Goal: Find specific page/section: Find specific page/section

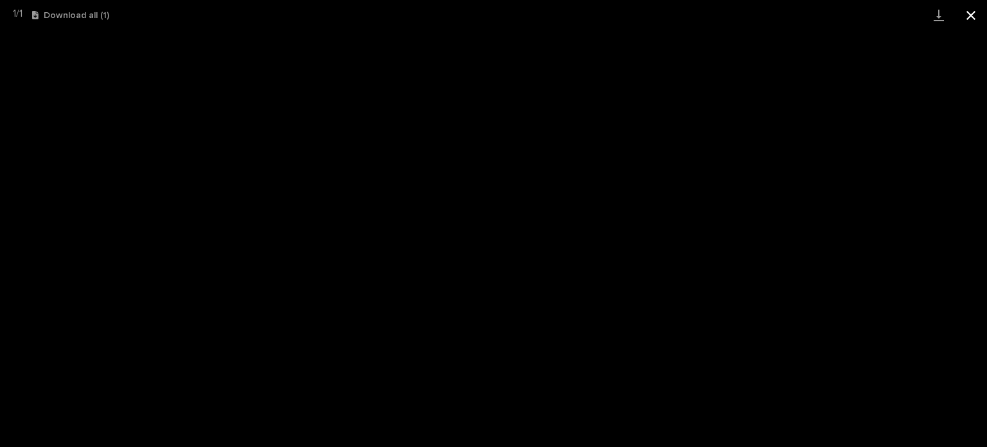
scroll to position [193, 0]
click at [967, 19] on button "Close gallery" at bounding box center [971, 15] width 32 height 30
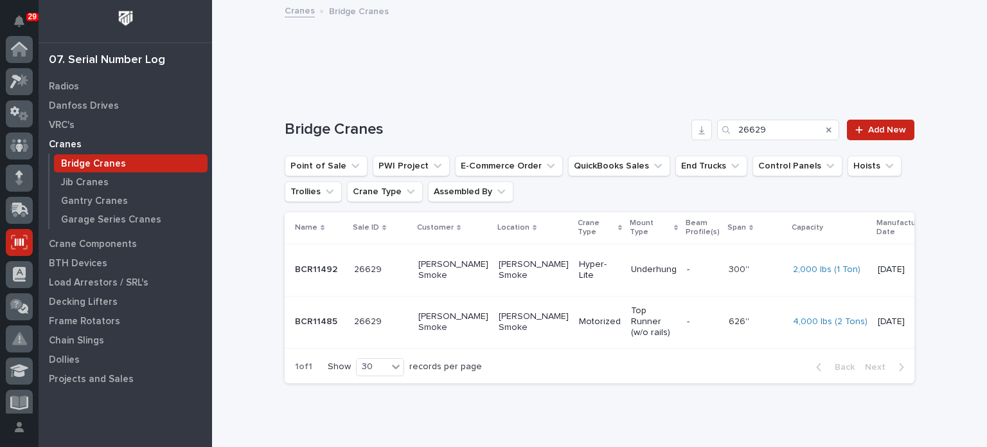
scroll to position [193, 0]
click at [105, 241] on p "Crane Components" at bounding box center [93, 244] width 88 height 12
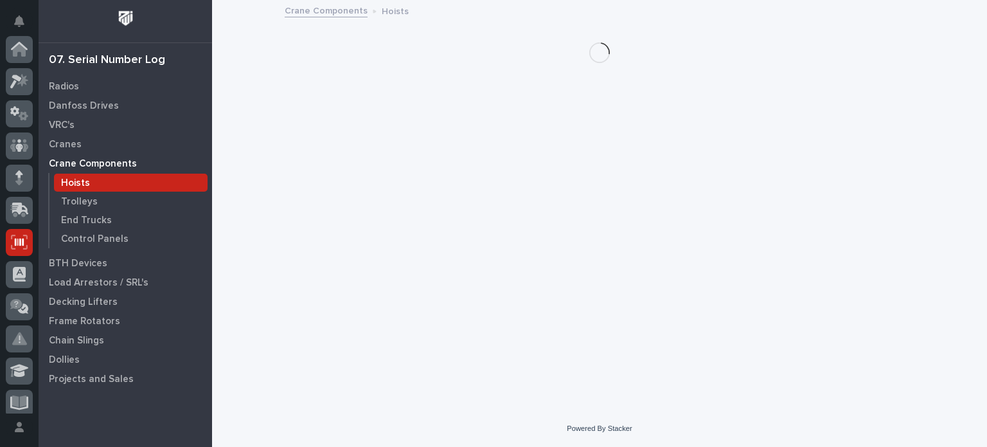
scroll to position [193, 0]
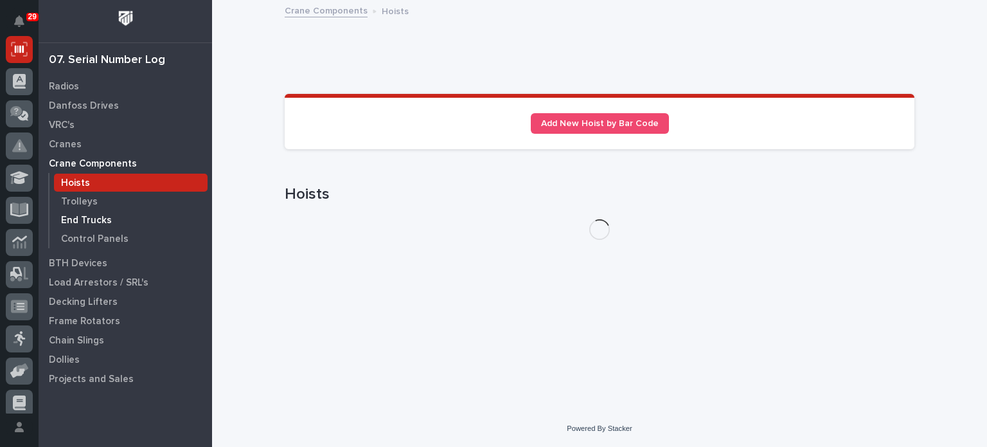
click at [93, 222] on p "End Trucks" at bounding box center [86, 221] width 51 height 12
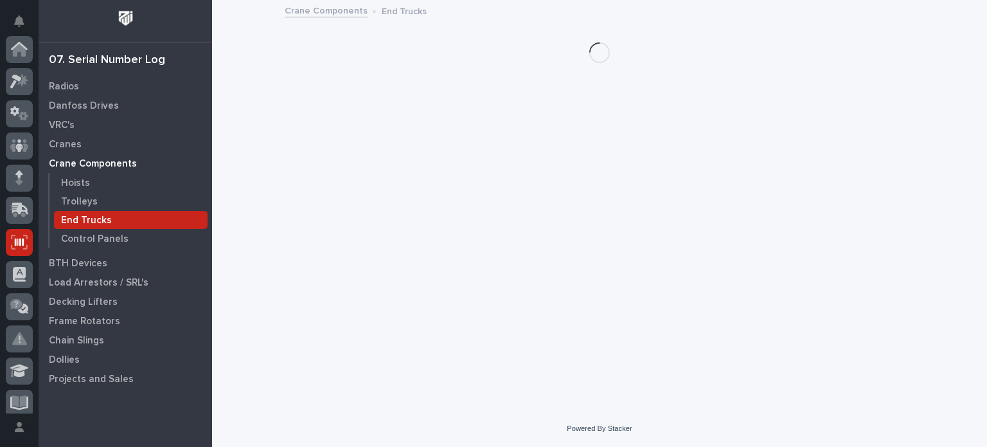
scroll to position [193, 0]
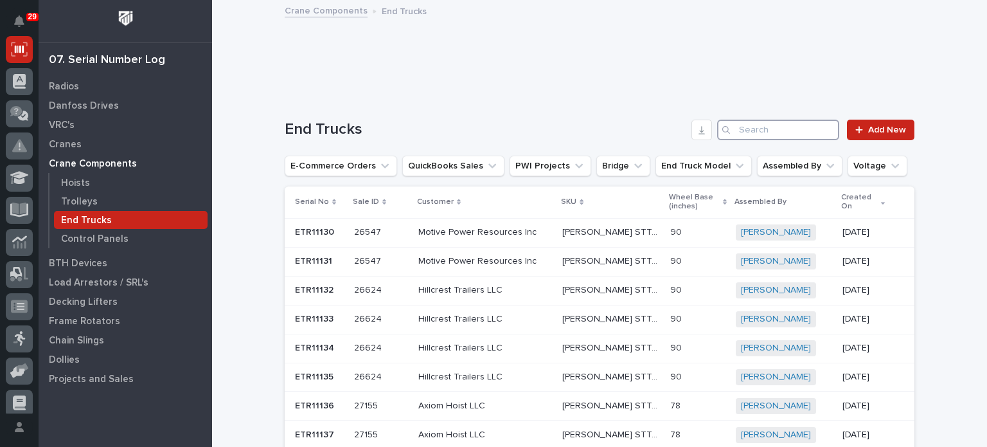
click at [762, 129] on input "Search" at bounding box center [778, 130] width 122 height 21
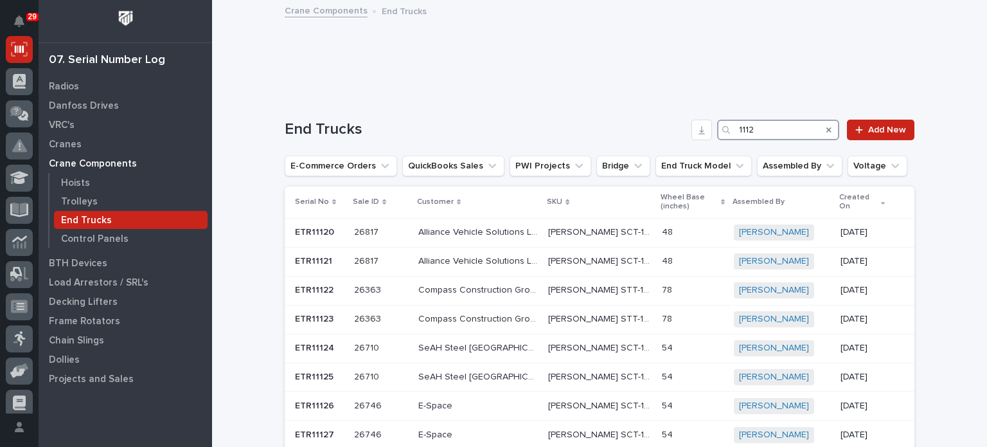
type input "11127"
